Goal: Navigation & Orientation: Find specific page/section

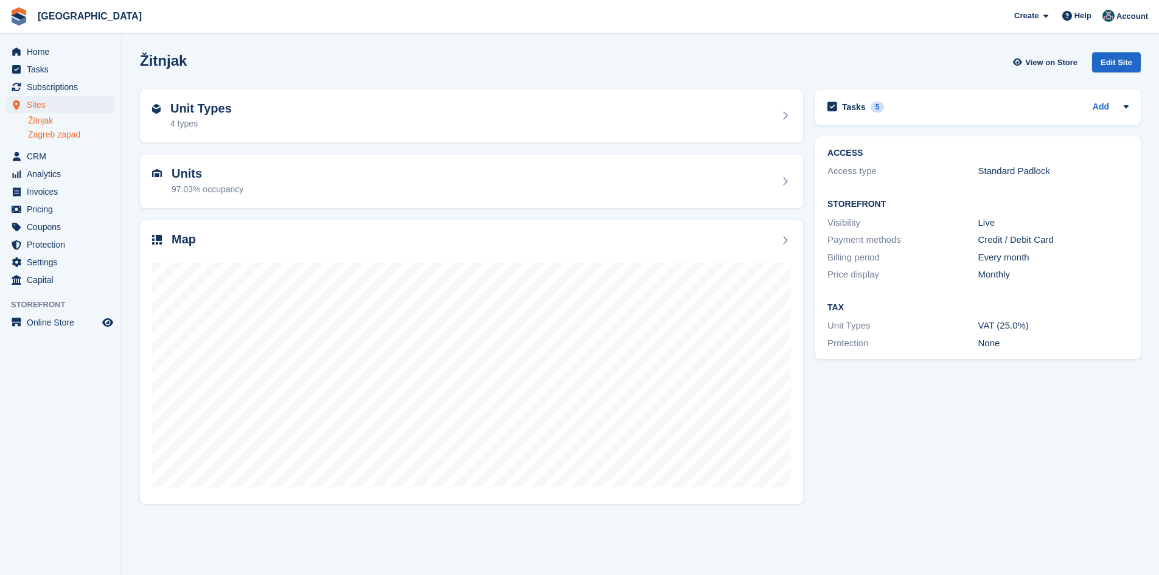
click at [45, 134] on link "Zagreb zapad" at bounding box center [71, 135] width 87 height 12
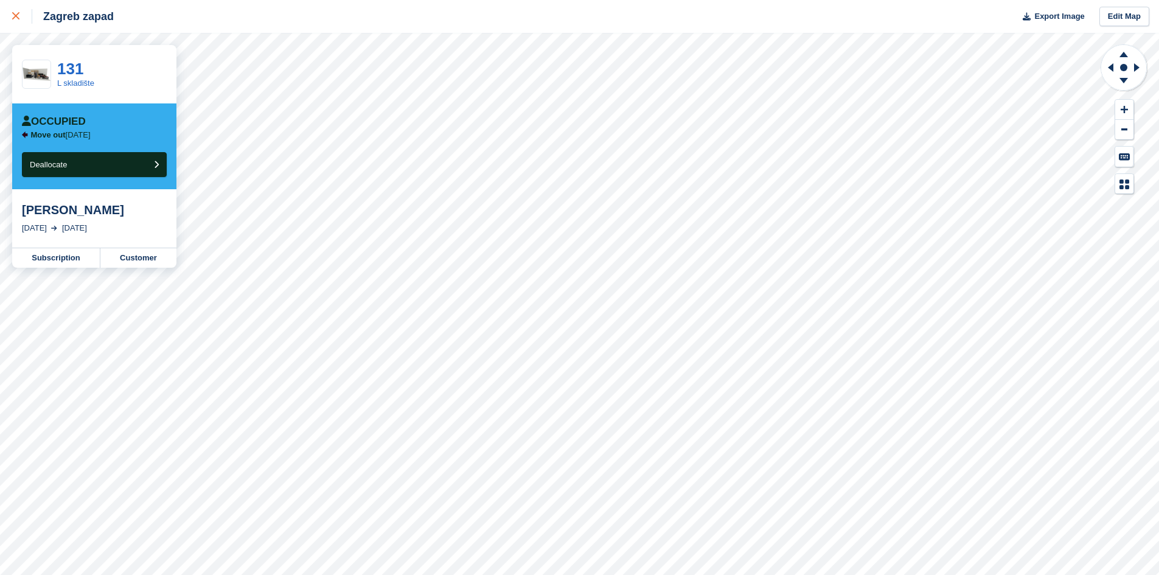
click at [13, 18] on icon at bounding box center [15, 15] width 7 height 7
